Goal: Navigation & Orientation: Find specific page/section

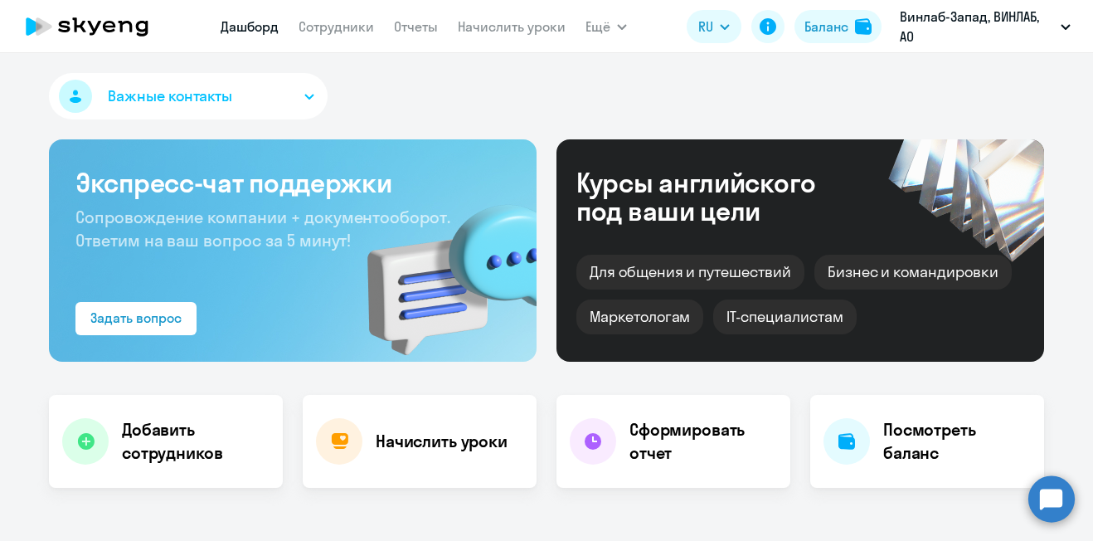
select select "30"
click at [664, 78] on div "Важные контакты" at bounding box center [546, 99] width 995 height 53
drag, startPoint x: 670, startPoint y: 58, endPoint x: 669, endPoint y: 95, distance: 36.5
click at [669, 95] on div "Важные контакты Экспресс-чат поддержки Сопровождение компании + документооборот…" at bounding box center [546, 297] width 1093 height 488
click at [892, 76] on div "Важные контакты" at bounding box center [546, 99] width 995 height 53
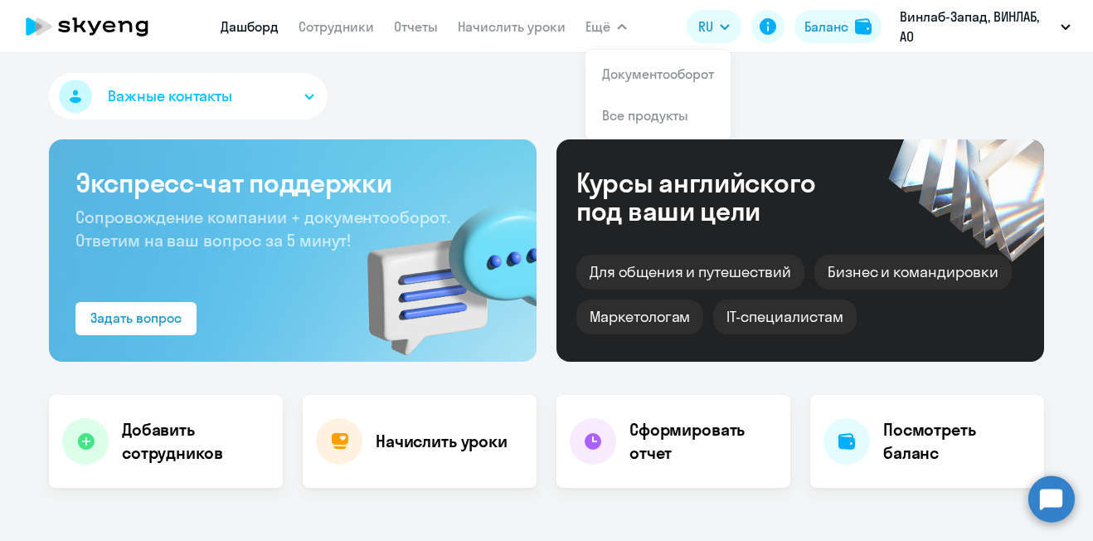
click at [847, 76] on div "Важные контакты" at bounding box center [546, 99] width 995 height 53
click at [842, 83] on div "Важные контакты" at bounding box center [546, 99] width 995 height 53
click at [613, 33] on button "Ещё" at bounding box center [606, 26] width 41 height 33
click at [618, 31] on button "Ещё" at bounding box center [606, 26] width 41 height 33
click at [622, 27] on icon "button" at bounding box center [622, 27] width 8 height 4
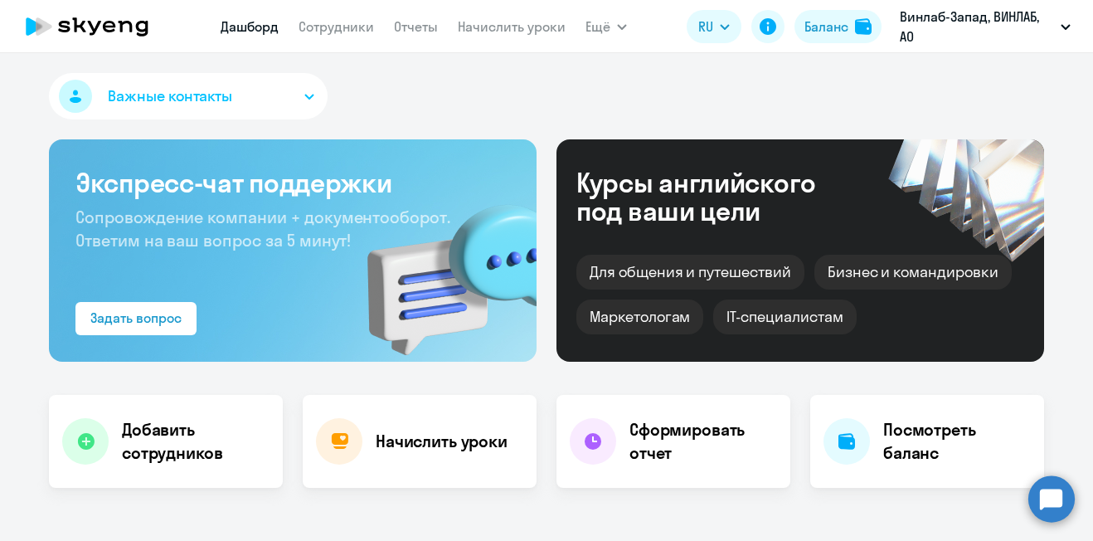
click at [650, 22] on app-header "[PERSON_NAME] Отчеты Начислить уроки Ещё Документооборот Все продукты Дашборд С…" at bounding box center [546, 26] width 1093 height 53
drag, startPoint x: 469, startPoint y: 78, endPoint x: 515, endPoint y: 73, distance: 46.7
click at [476, 75] on div "Важные контакты" at bounding box center [546, 99] width 995 height 53
click at [608, 32] on span "Ещё" at bounding box center [598, 27] width 25 height 20
click at [609, 29] on span "Ещё" at bounding box center [598, 27] width 25 height 20
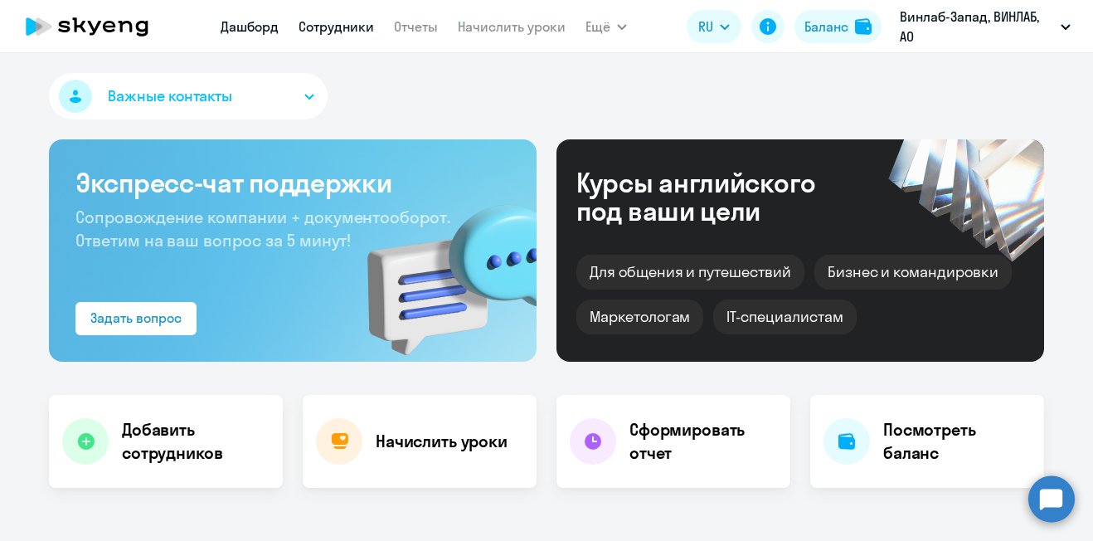
click at [323, 27] on link "Сотрудники" at bounding box center [336, 26] width 75 height 17
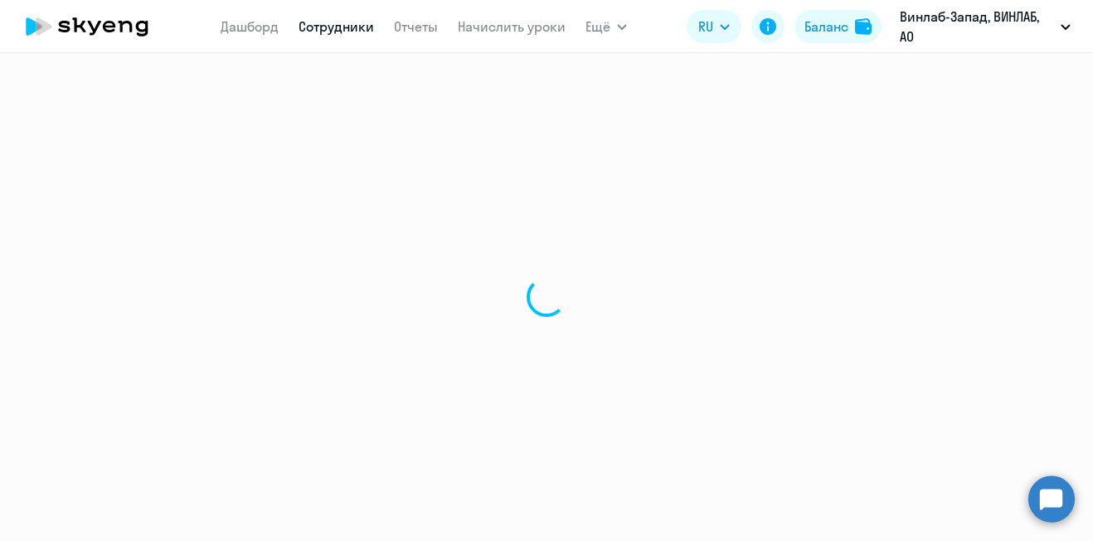
select select "30"
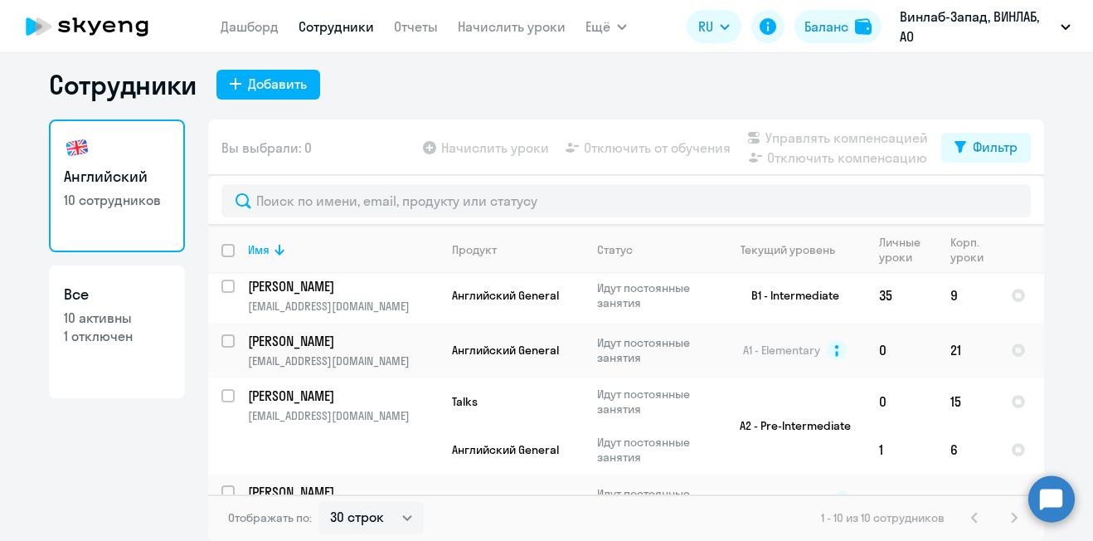
scroll to position [92, 0]
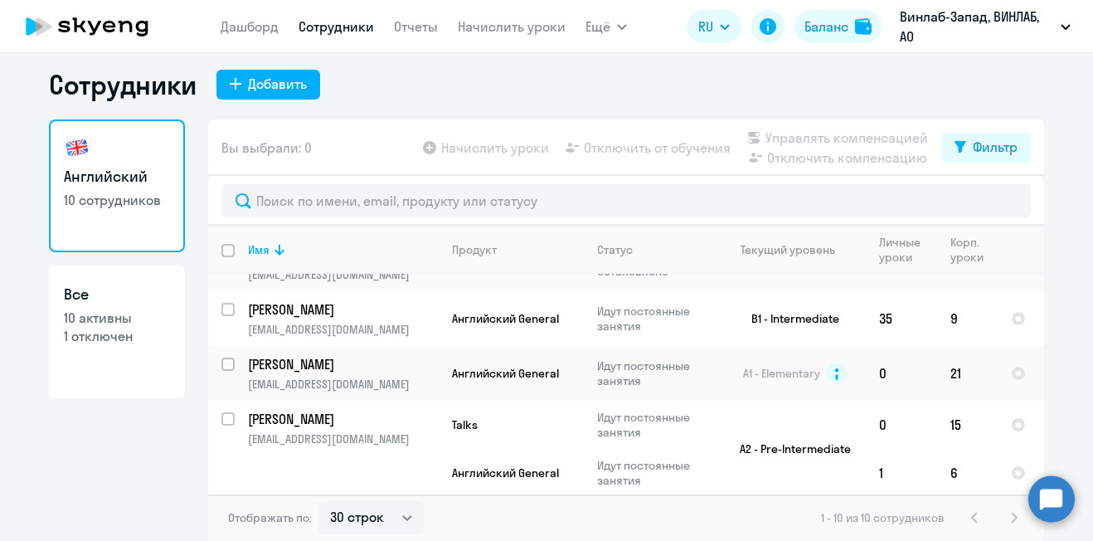
drag, startPoint x: 998, startPoint y: 85, endPoint x: 967, endPoint y: 115, distance: 43.4
click at [994, 88] on div "Сотрудники Добавить" at bounding box center [546, 84] width 995 height 33
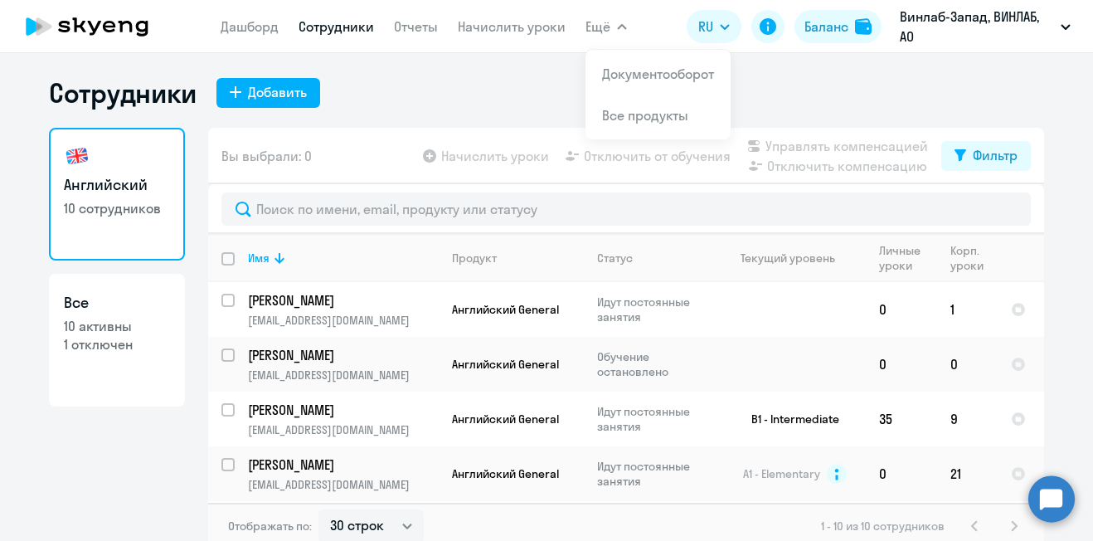
scroll to position [0, 0]
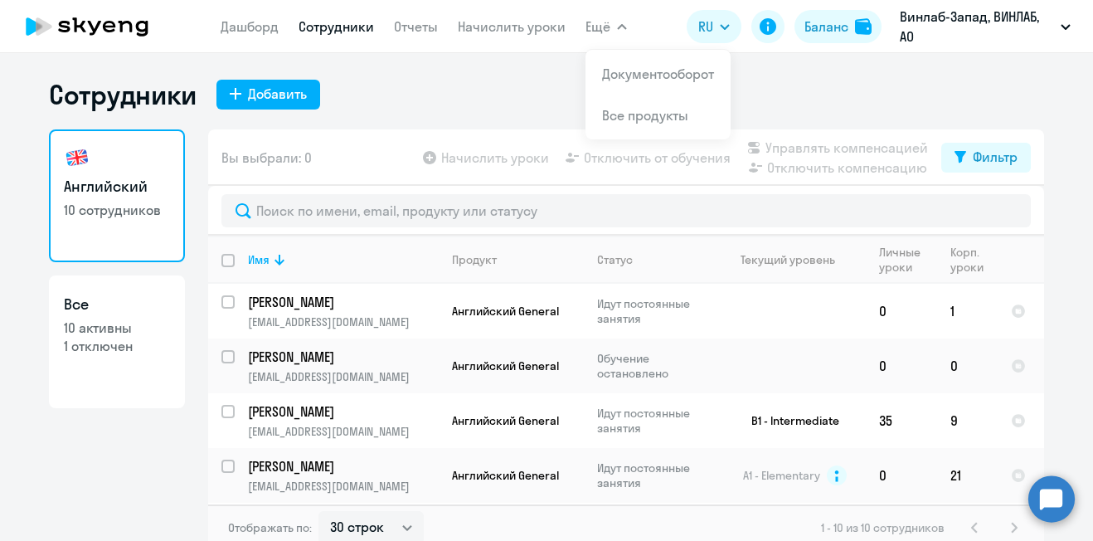
click at [501, 106] on div "Сотрудники Добавить" at bounding box center [546, 94] width 995 height 33
click at [609, 34] on span "Ещё" at bounding box center [598, 27] width 25 height 20
click at [605, 26] on span "Ещё" at bounding box center [598, 27] width 25 height 20
click at [480, 98] on div "Сотрудники Добавить" at bounding box center [546, 94] width 995 height 33
click at [153, 323] on p "10 активны" at bounding box center [117, 328] width 106 height 18
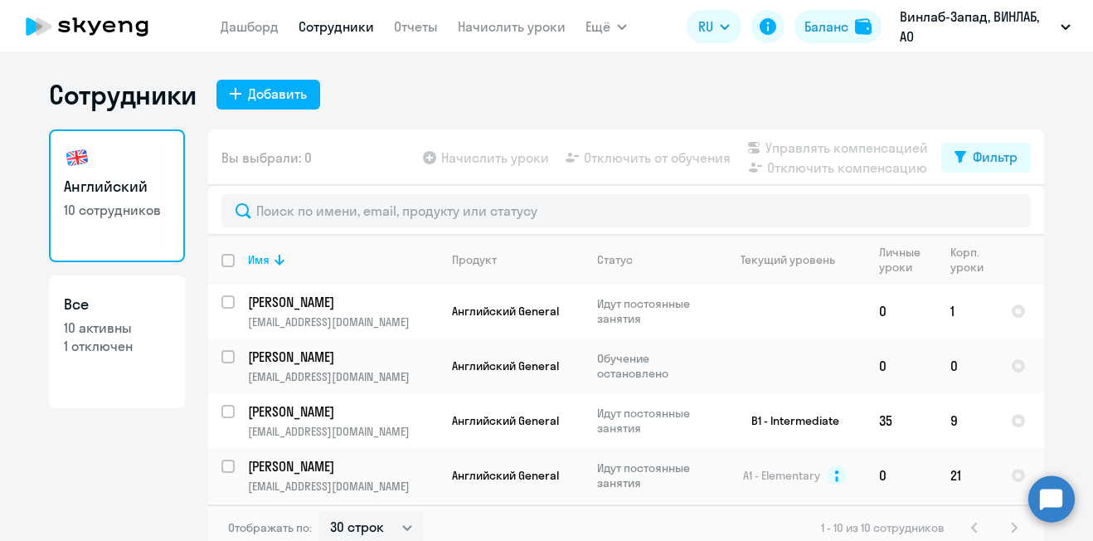
select select "30"
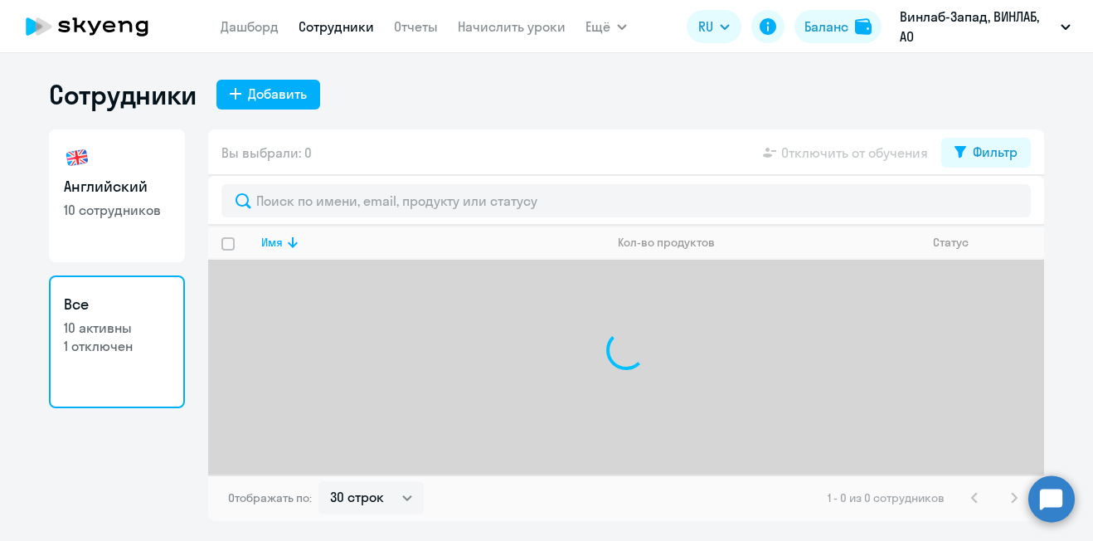
click at [123, 202] on p "10 сотрудников" at bounding box center [117, 210] width 106 height 18
select select "30"
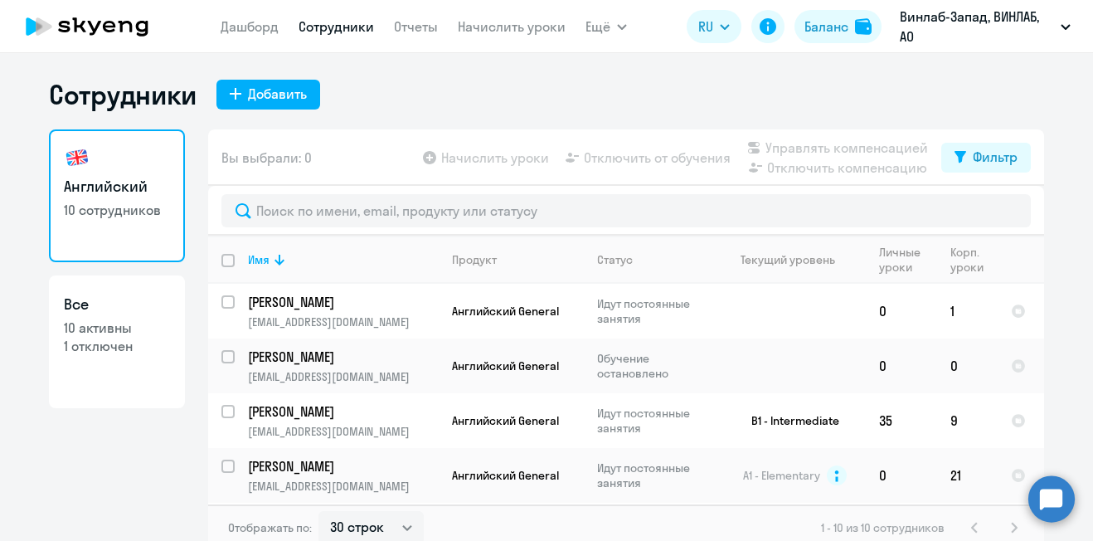
click at [88, 459] on div "Английский 10 сотрудников Все 10 активны 1 отключен" at bounding box center [117, 334] width 136 height 411
click at [517, 316] on span "Английский General" at bounding box center [505, 311] width 107 height 15
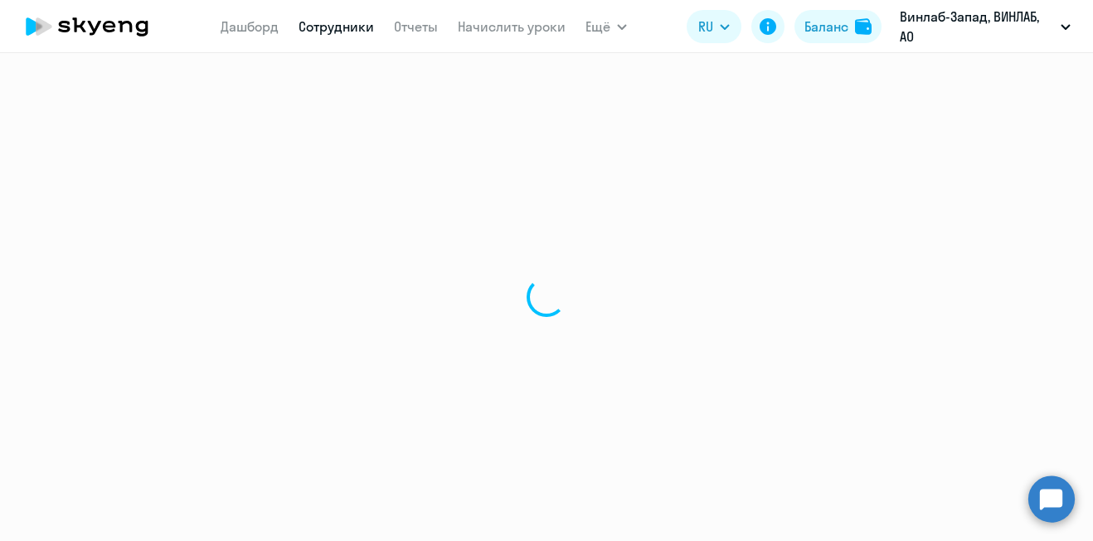
select select "english"
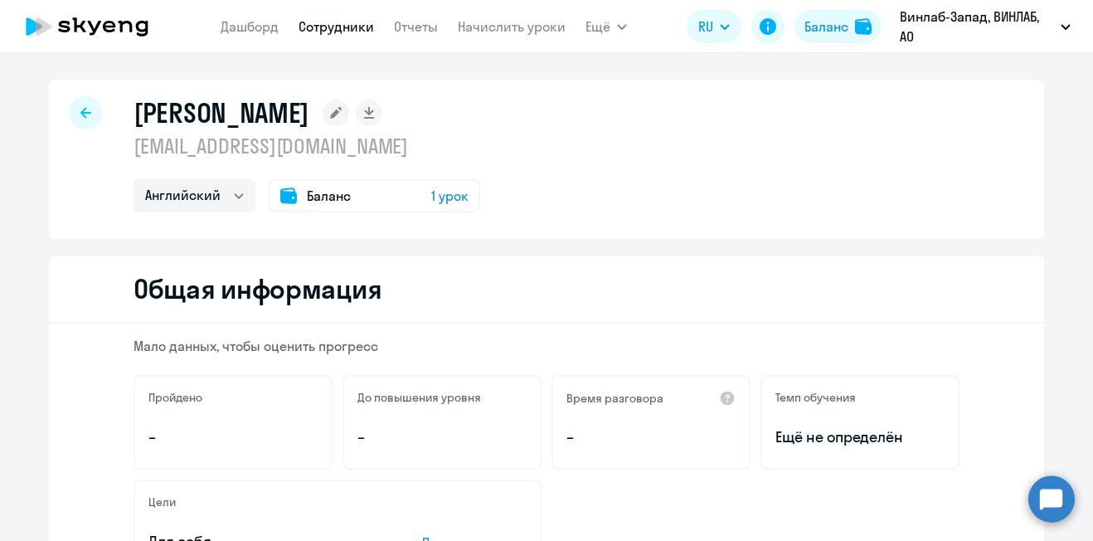
click at [80, 118] on icon at bounding box center [85, 113] width 11 height 12
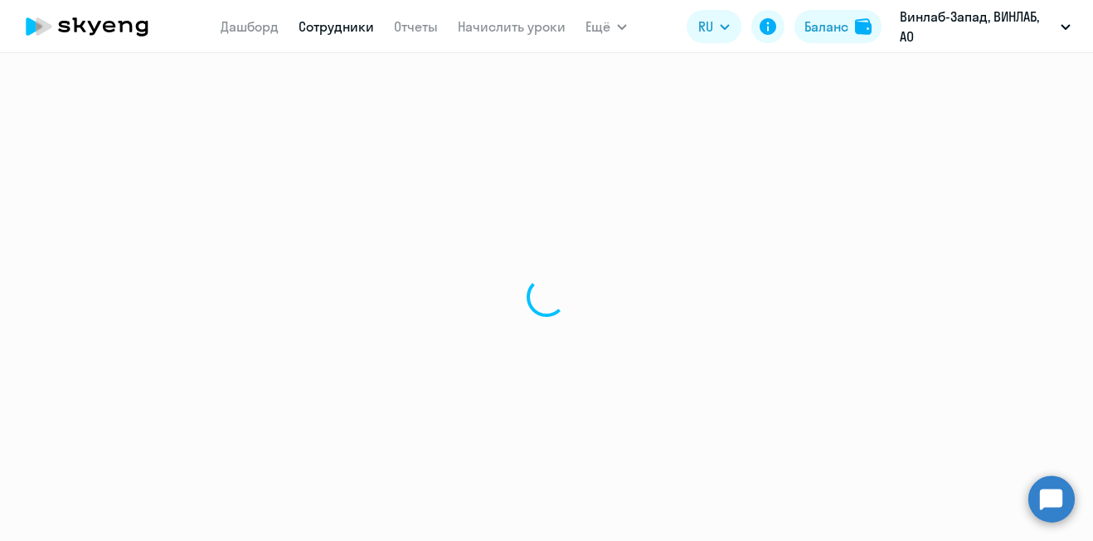
select select "30"
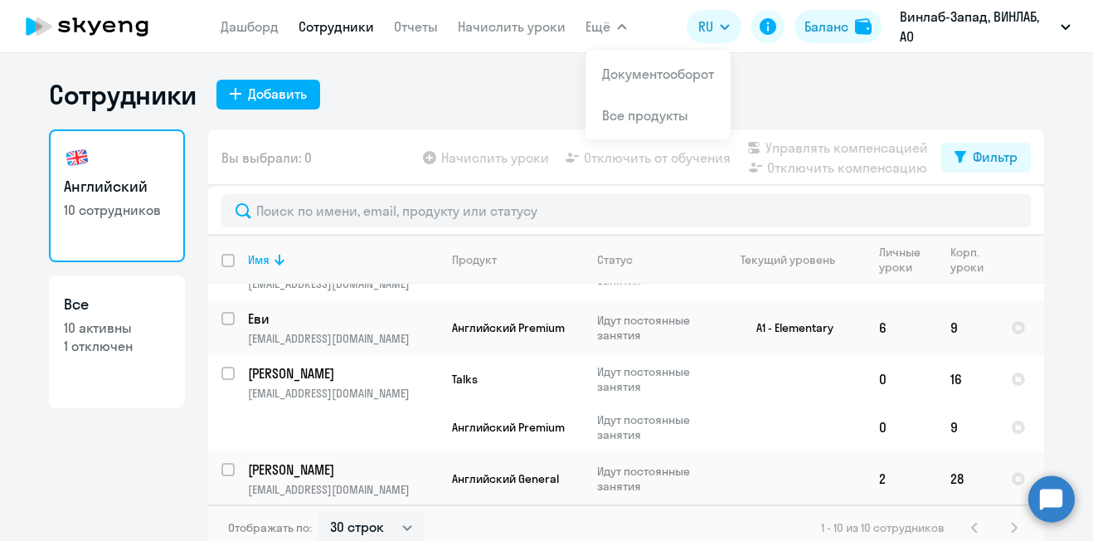
scroll to position [410, 0]
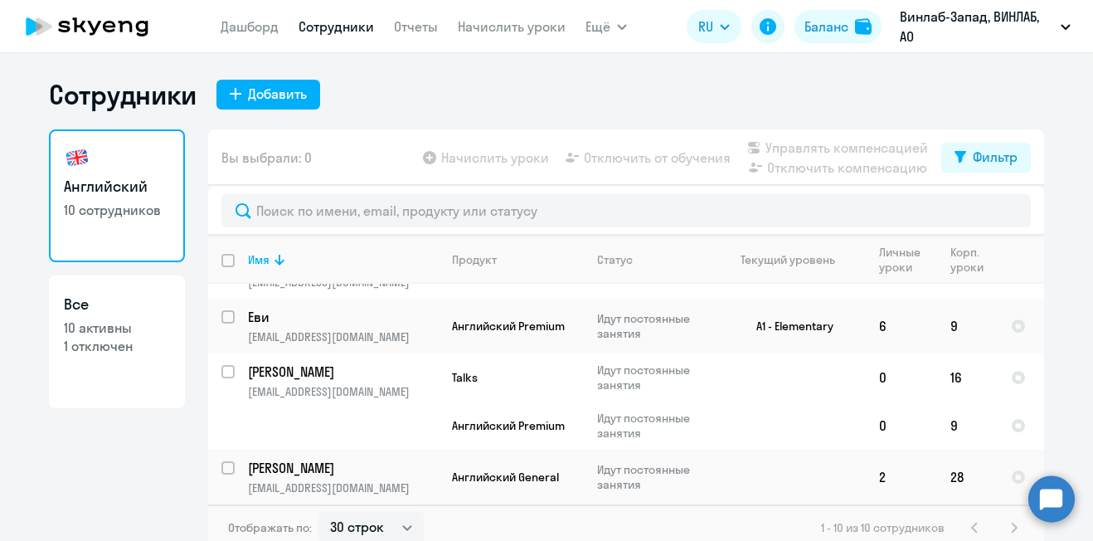
drag, startPoint x: 879, startPoint y: 67, endPoint x: 889, endPoint y: 61, distance: 11.5
click at [889, 61] on div "Сотрудники Добавить Английский 10 сотрудников Все 10 активны 1 отключен Вы выбр…" at bounding box center [546, 297] width 1093 height 488
